Goal: Download file/media

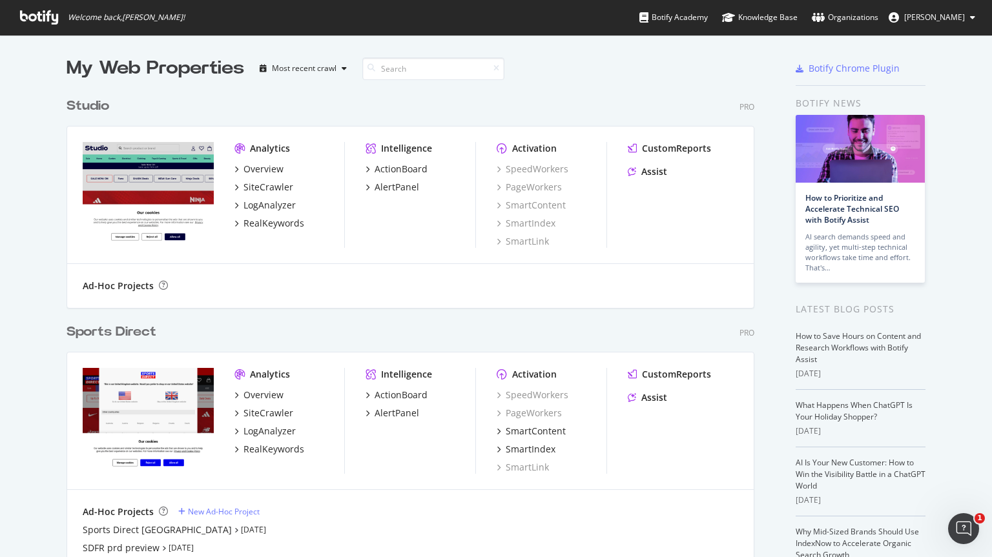
scroll to position [547, 972]
click at [967, 19] on button "[PERSON_NAME]" at bounding box center [931, 17] width 107 height 21
click at [946, 98] on link "Log Out" at bounding box center [928, 100] width 113 height 19
drag, startPoint x: 0, startPoint y: 0, endPoint x: 468, endPoint y: 120, distance: 483.2
click at [468, 120] on div "My Web Properties Most recent crawl Studio Pro Analytics Overview SiteCrawler L…" at bounding box center [496, 473] width 992 height 877
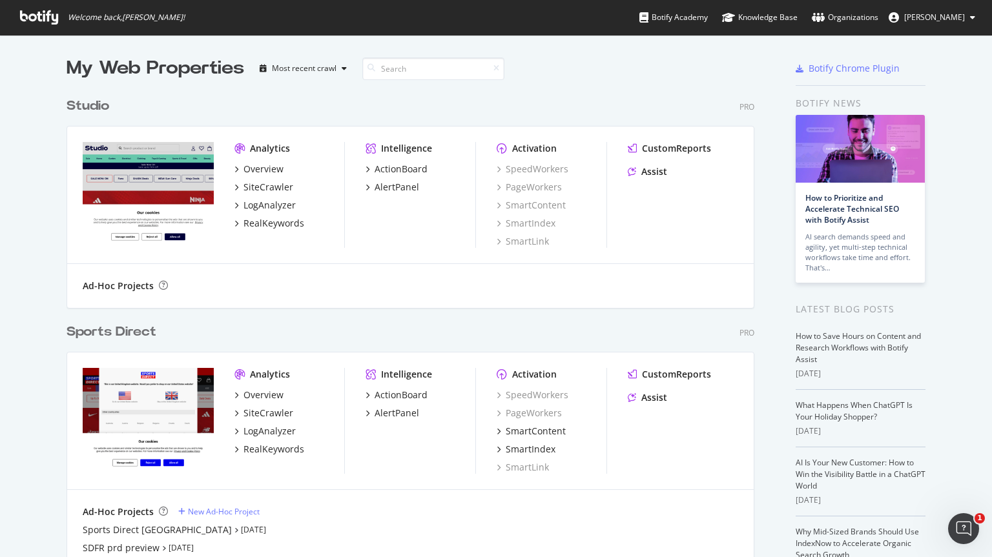
click at [209, 332] on div "Sports Direct Pro" at bounding box center [410, 332] width 688 height 19
click at [107, 327] on div "Sports Direct" at bounding box center [111, 332] width 90 height 19
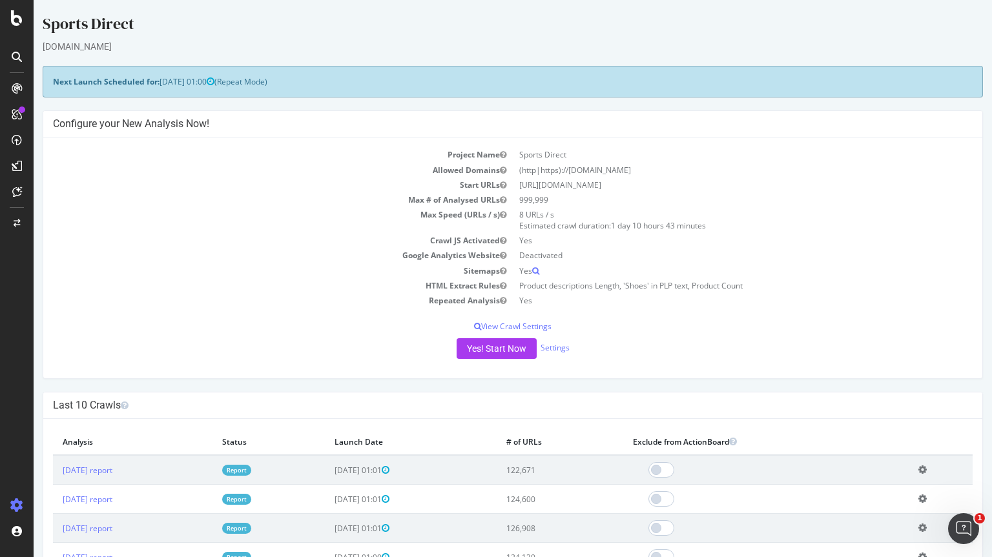
click at [9, 55] on div at bounding box center [16, 56] width 21 height 21
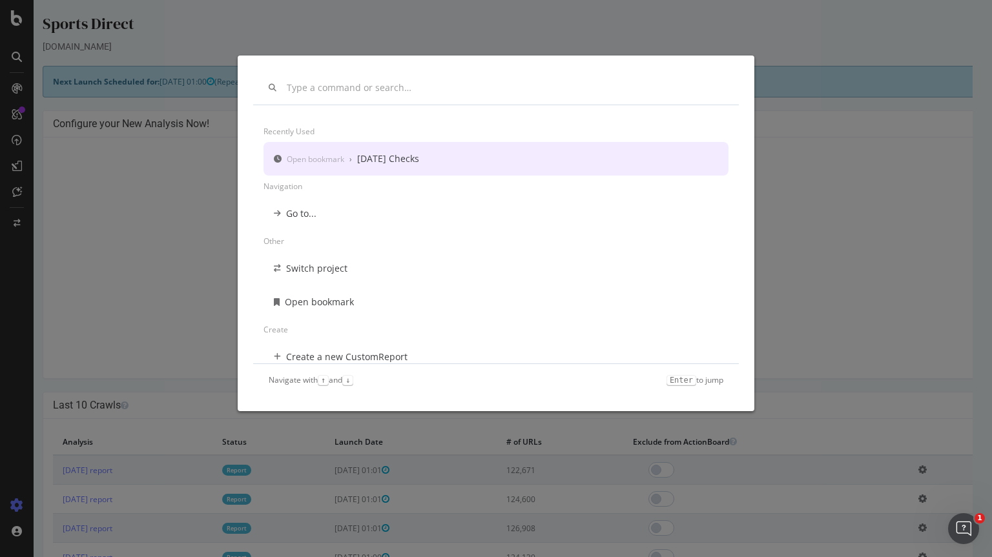
click at [402, 159] on div "[DATE] Checks" at bounding box center [388, 158] width 62 height 13
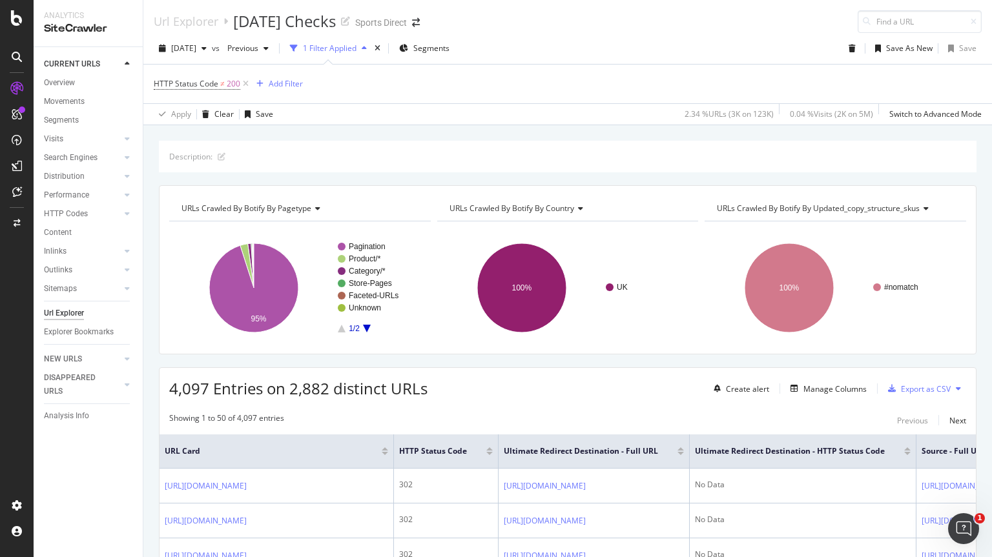
click at [8, 343] on div at bounding box center [16, 286] width 31 height 417
click at [75, 95] on div "Movements" at bounding box center [64, 102] width 41 height 14
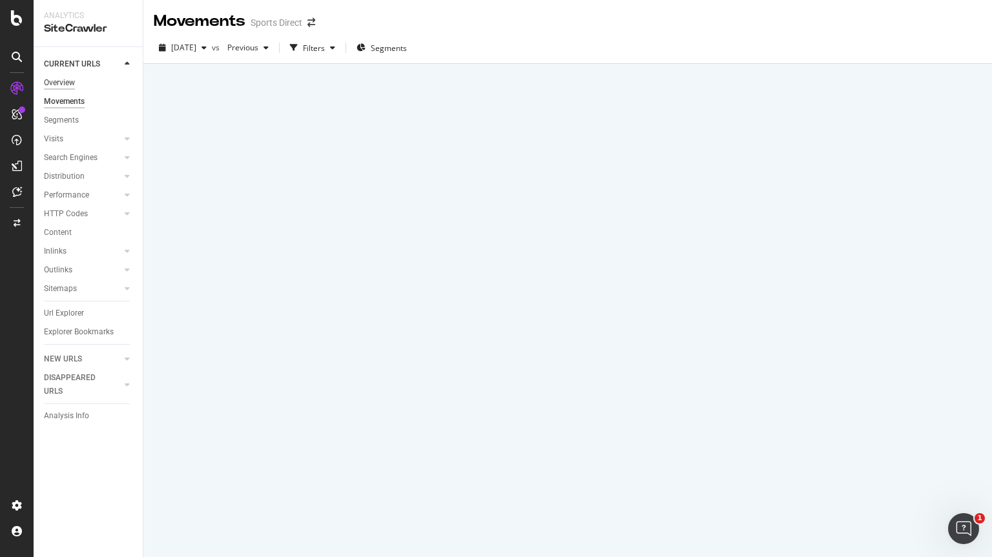
click at [64, 85] on div "Overview" at bounding box center [59, 83] width 31 height 14
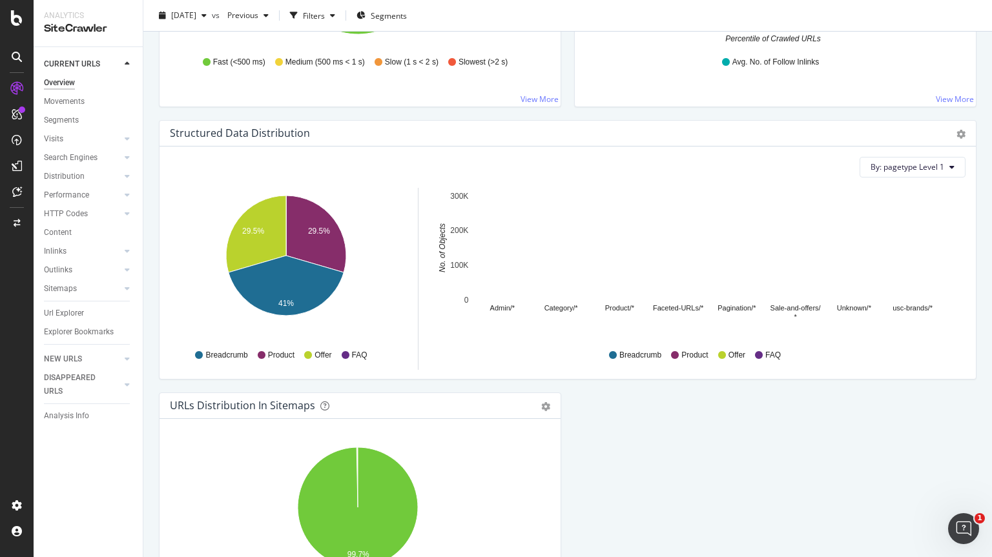
scroll to position [1316, 0]
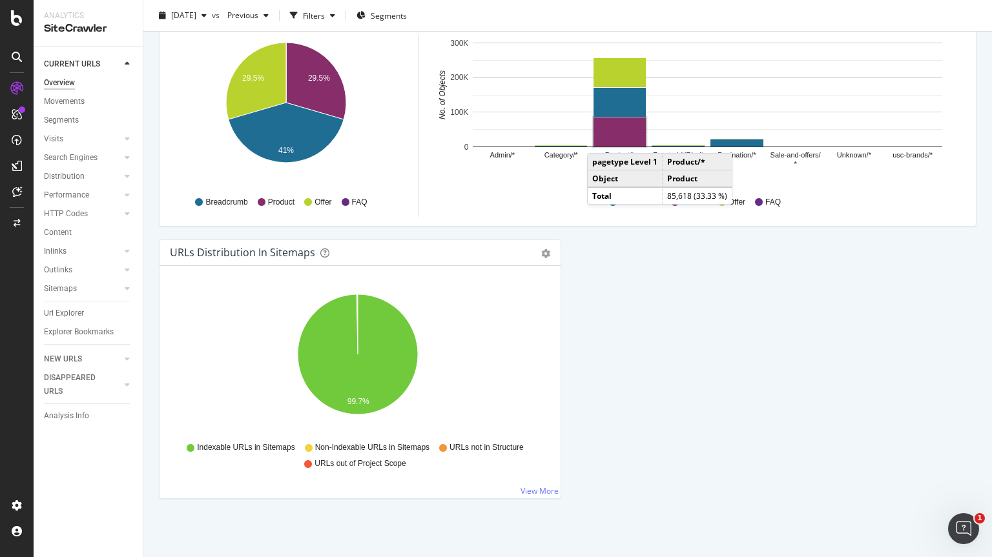
click at [152, 120] on div "Overview Sports Direct [DATE] vs Previous Filters Segments Crawled URLs 122,671…" at bounding box center [567, 278] width 848 height 557
click at [17, 56] on icon at bounding box center [17, 57] width 10 height 10
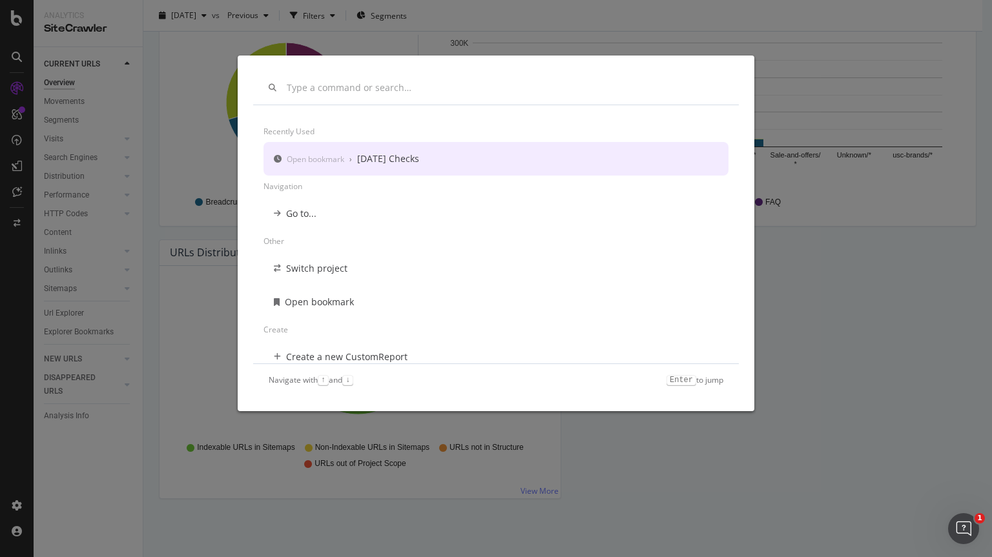
click at [416, 165] on div "[DATE] Checks" at bounding box center [388, 158] width 62 height 13
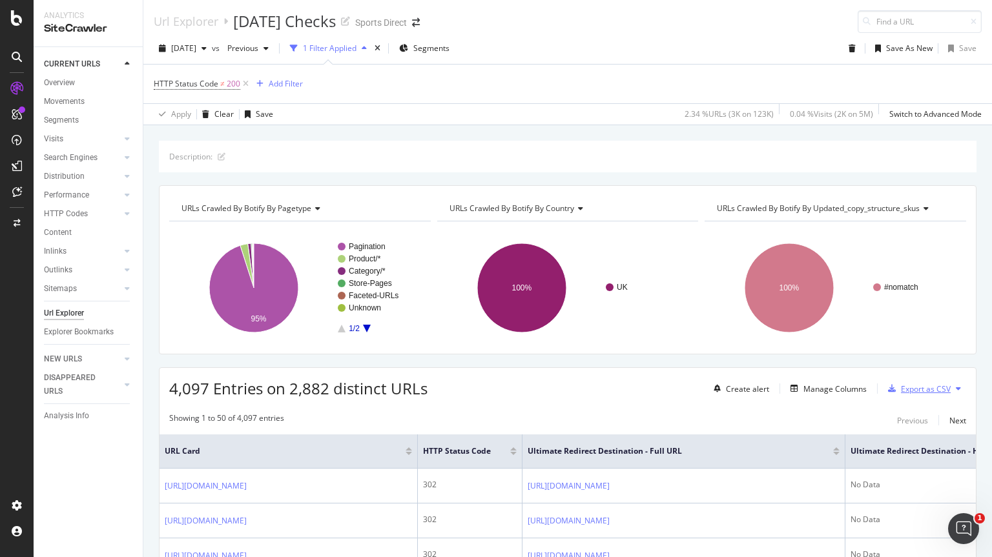
click at [928, 393] on div "Export as CSV" at bounding box center [926, 388] width 50 height 11
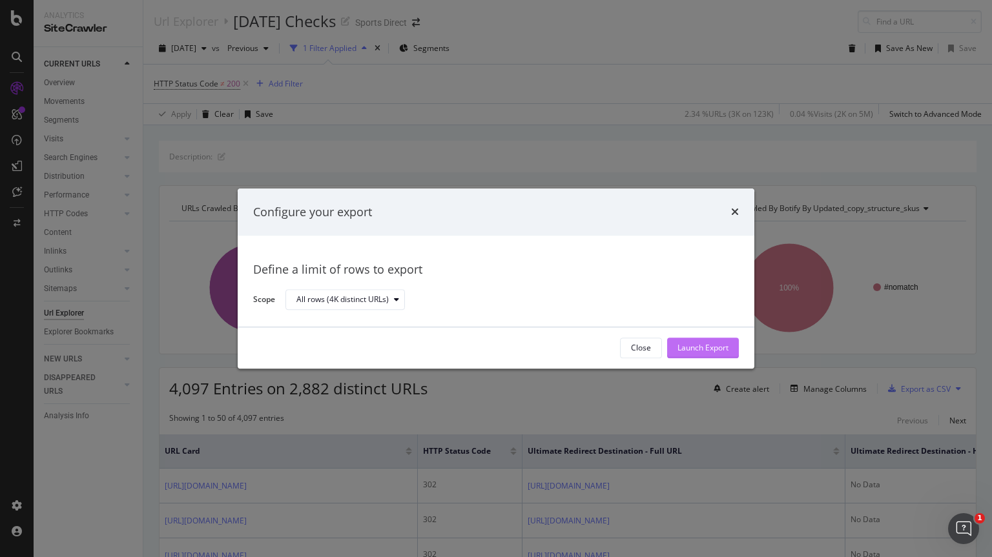
click at [695, 357] on div "Launch Export" at bounding box center [702, 347] width 51 height 19
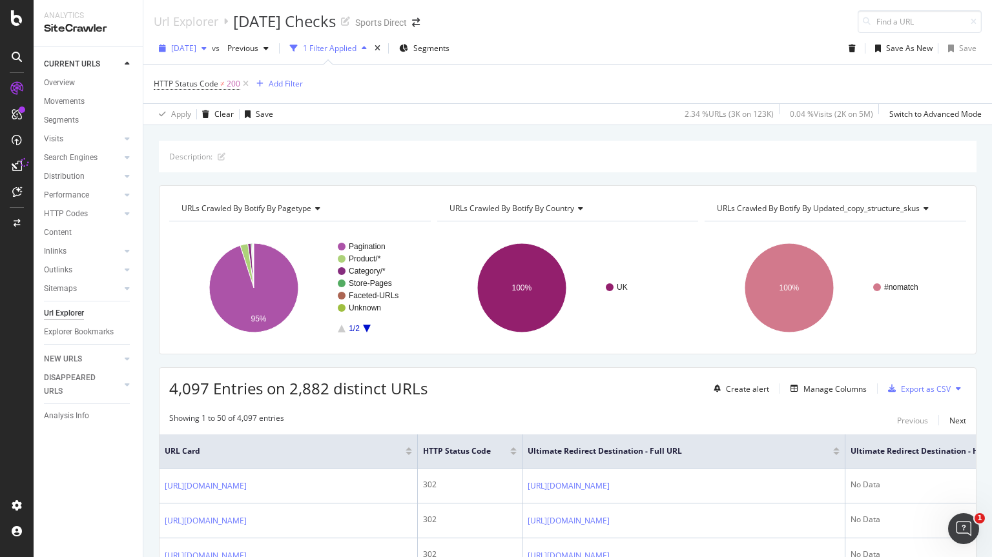
click at [212, 41] on div "[DATE]" at bounding box center [183, 48] width 58 height 19
click at [443, 95] on div "HTTP Status Code ≠ 200 Add Filter" at bounding box center [568, 84] width 828 height 39
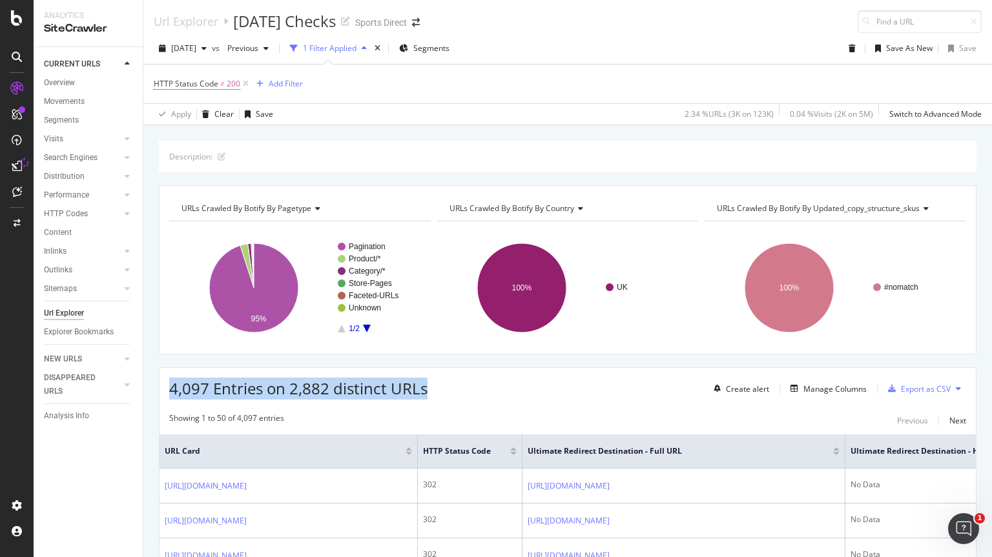
drag, startPoint x: 165, startPoint y: 391, endPoint x: 462, endPoint y: 390, distance: 297.6
click at [462, 390] on div "4,097 Entries on 2,882 distinct URLs Create alert Manage Columns Export as CSV" at bounding box center [567, 384] width 816 height 32
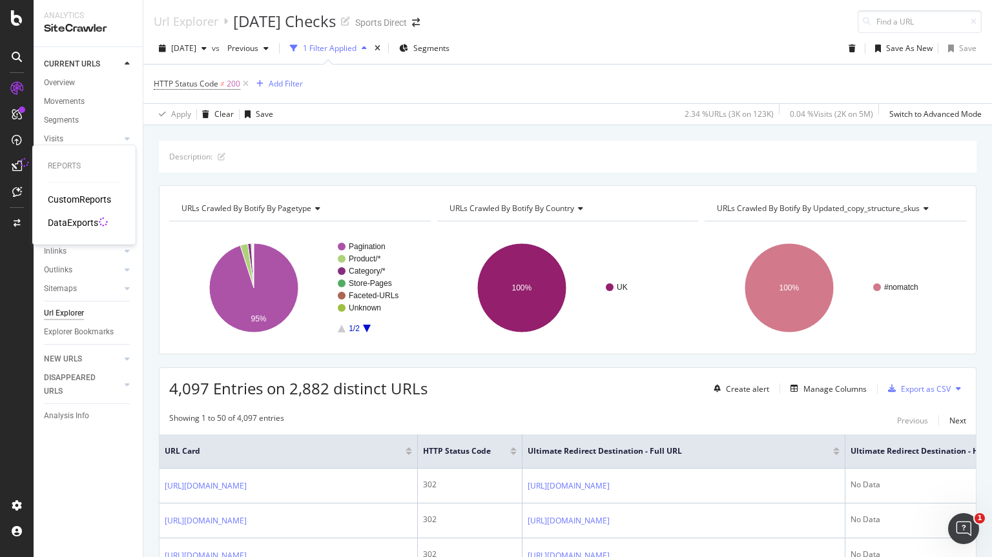
click at [81, 222] on div "DataExports" at bounding box center [73, 222] width 50 height 13
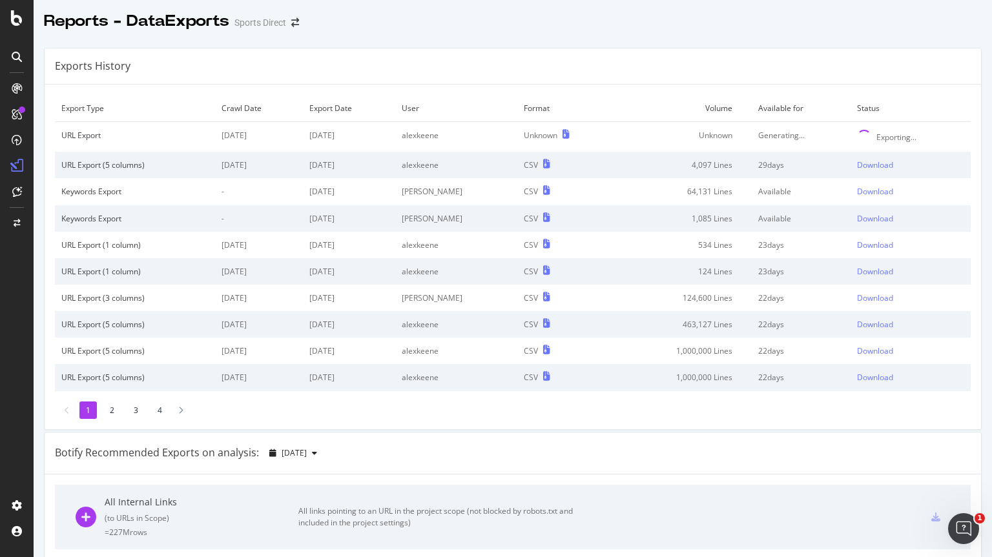
click at [385, 419] on div "Export Type Crawl Date Export Date User Format Volume Available for Status URL …" at bounding box center [513, 257] width 936 height 345
click at [816, 58] on div "Exports History" at bounding box center [513, 66] width 936 height 36
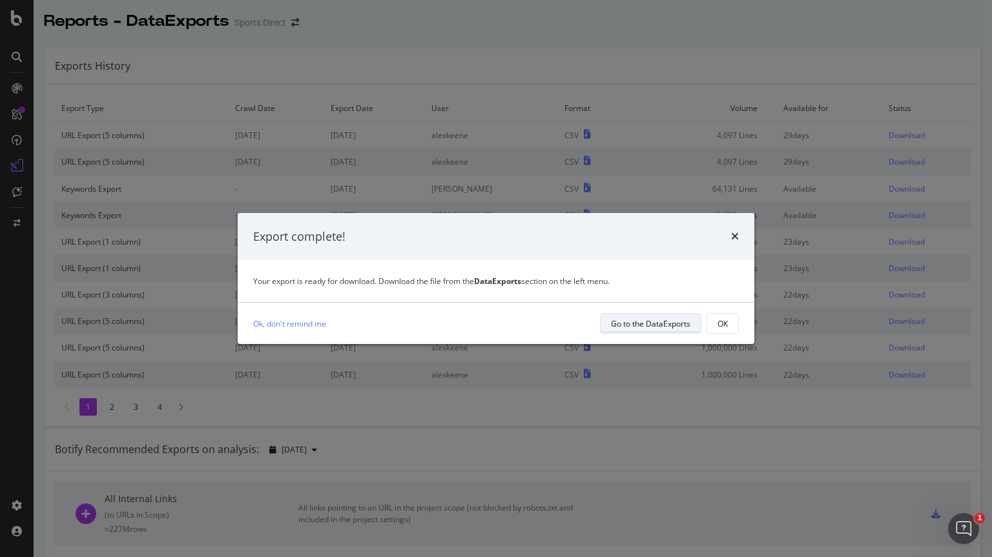
click at [658, 325] on div "Go to the DataExports" at bounding box center [650, 323] width 79 height 11
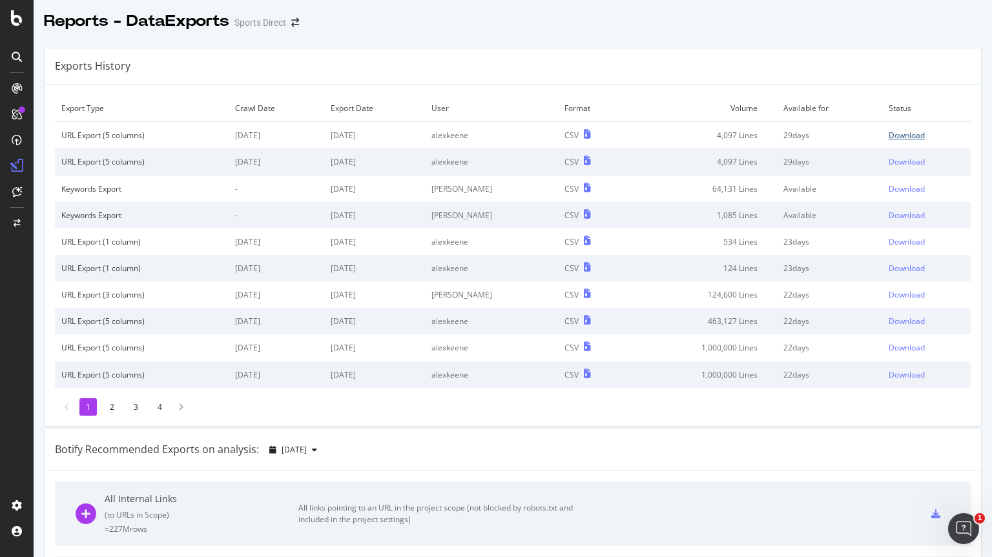
click at [888, 132] on div "Download" at bounding box center [906, 135] width 36 height 11
